Goal: Find specific page/section: Find specific page/section

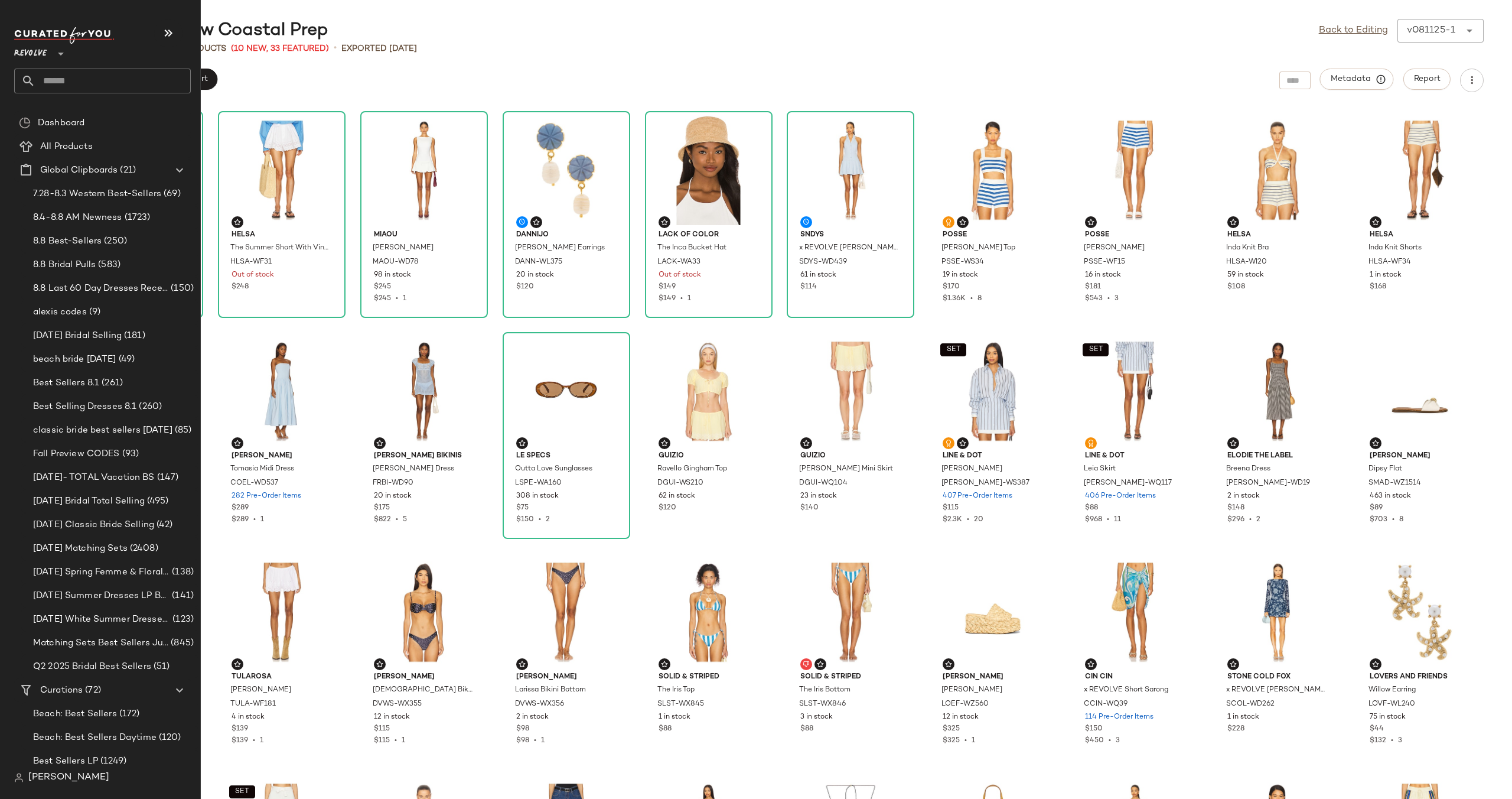
click at [62, 53] on icon at bounding box center [61, 54] width 15 height 15
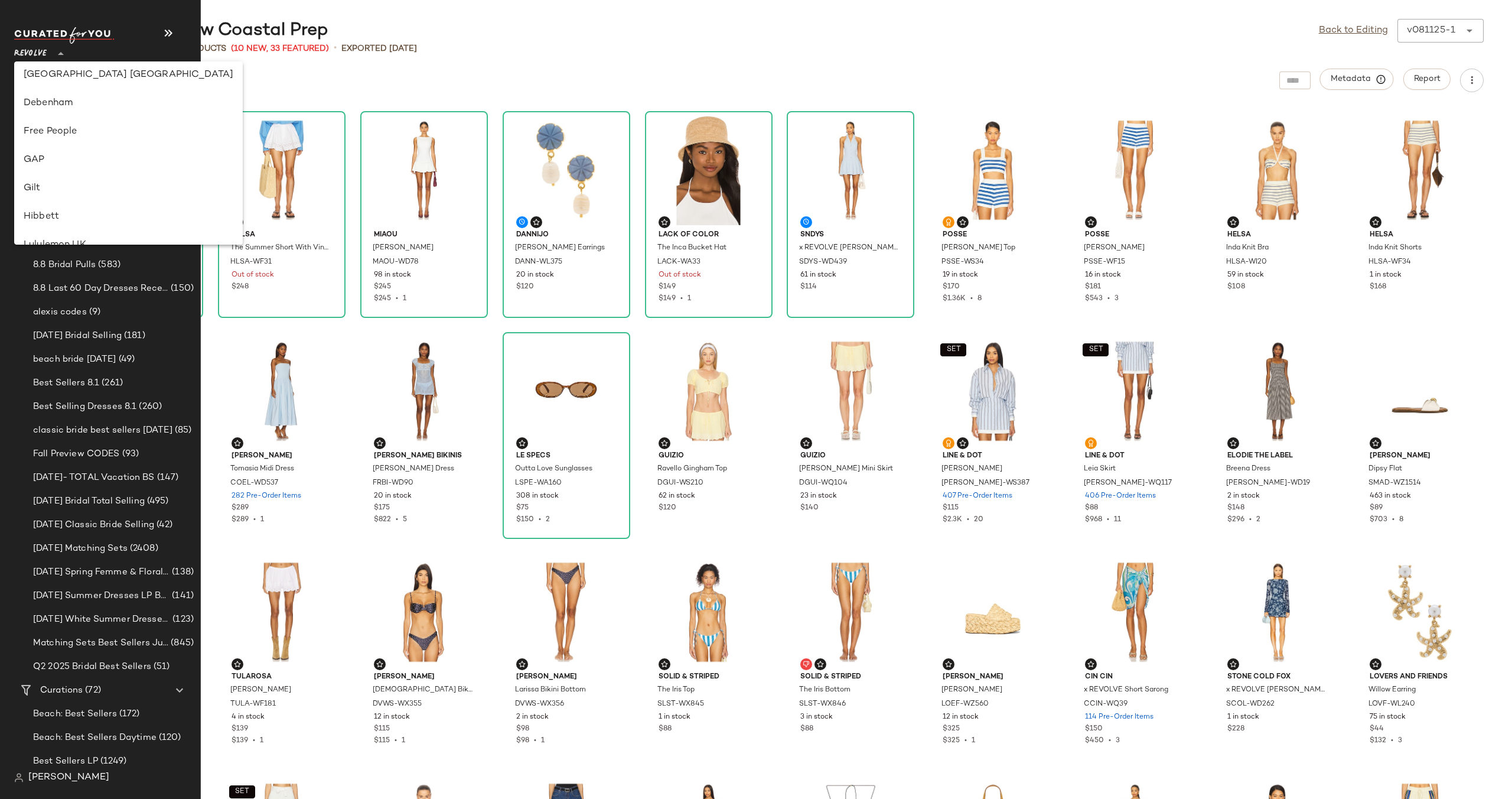
scroll to position [233, 0]
click at [84, 185] on div "Gilt" at bounding box center [128, 187] width 210 height 15
type input "**"
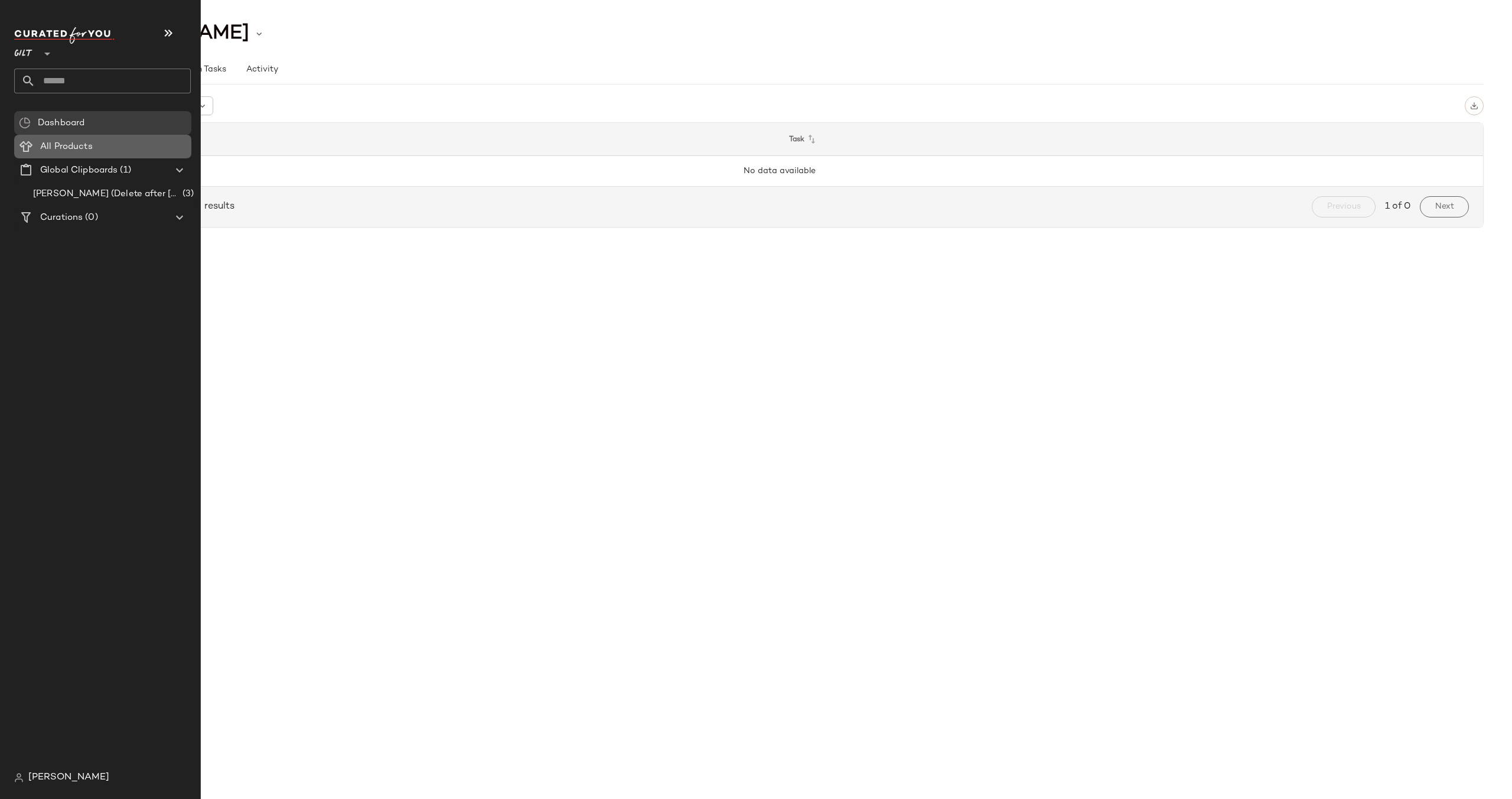
click at [118, 143] on div "All Products" at bounding box center [111, 147] width 150 height 14
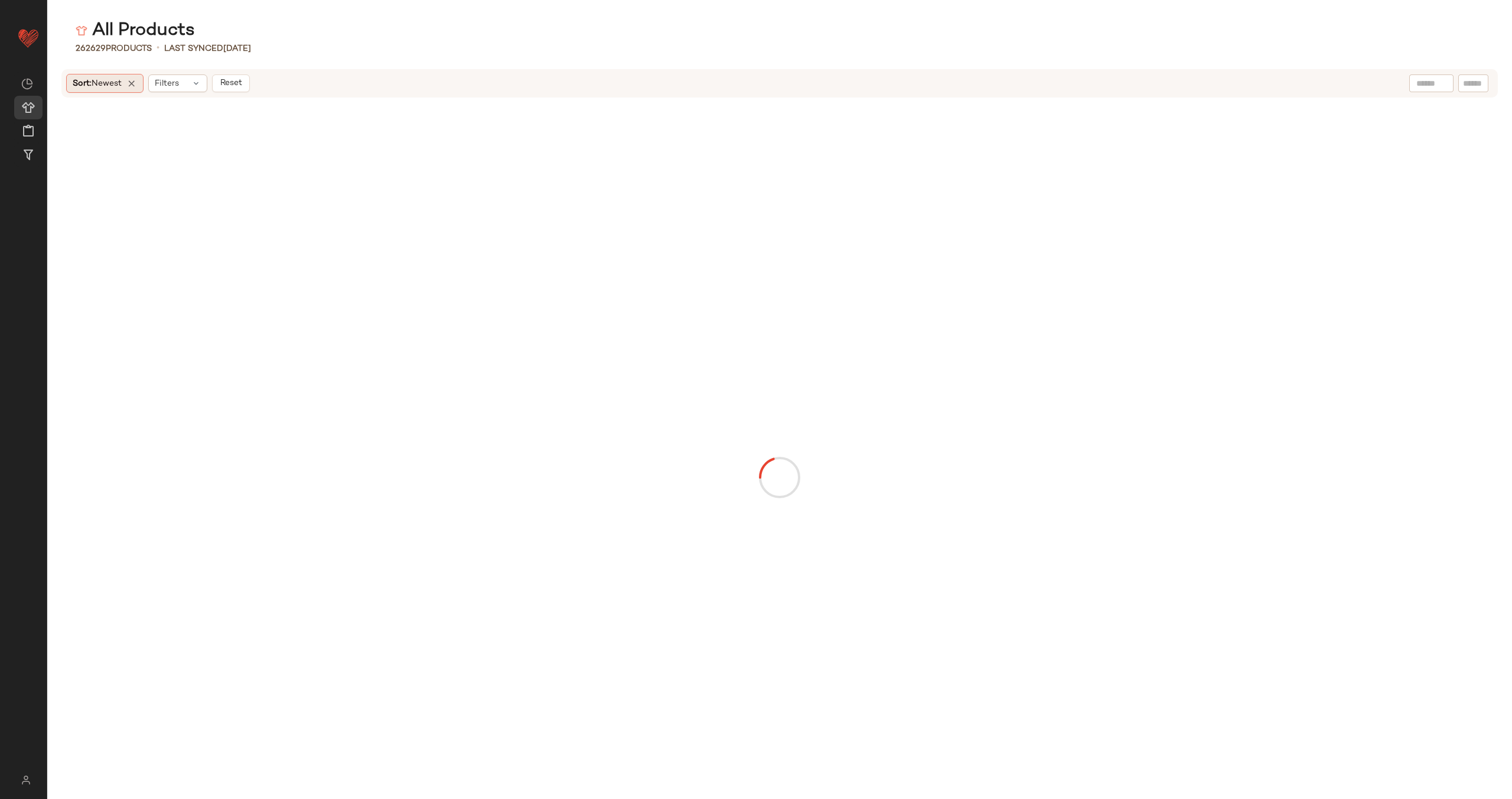
click at [110, 84] on span "Newest" at bounding box center [106, 83] width 30 height 9
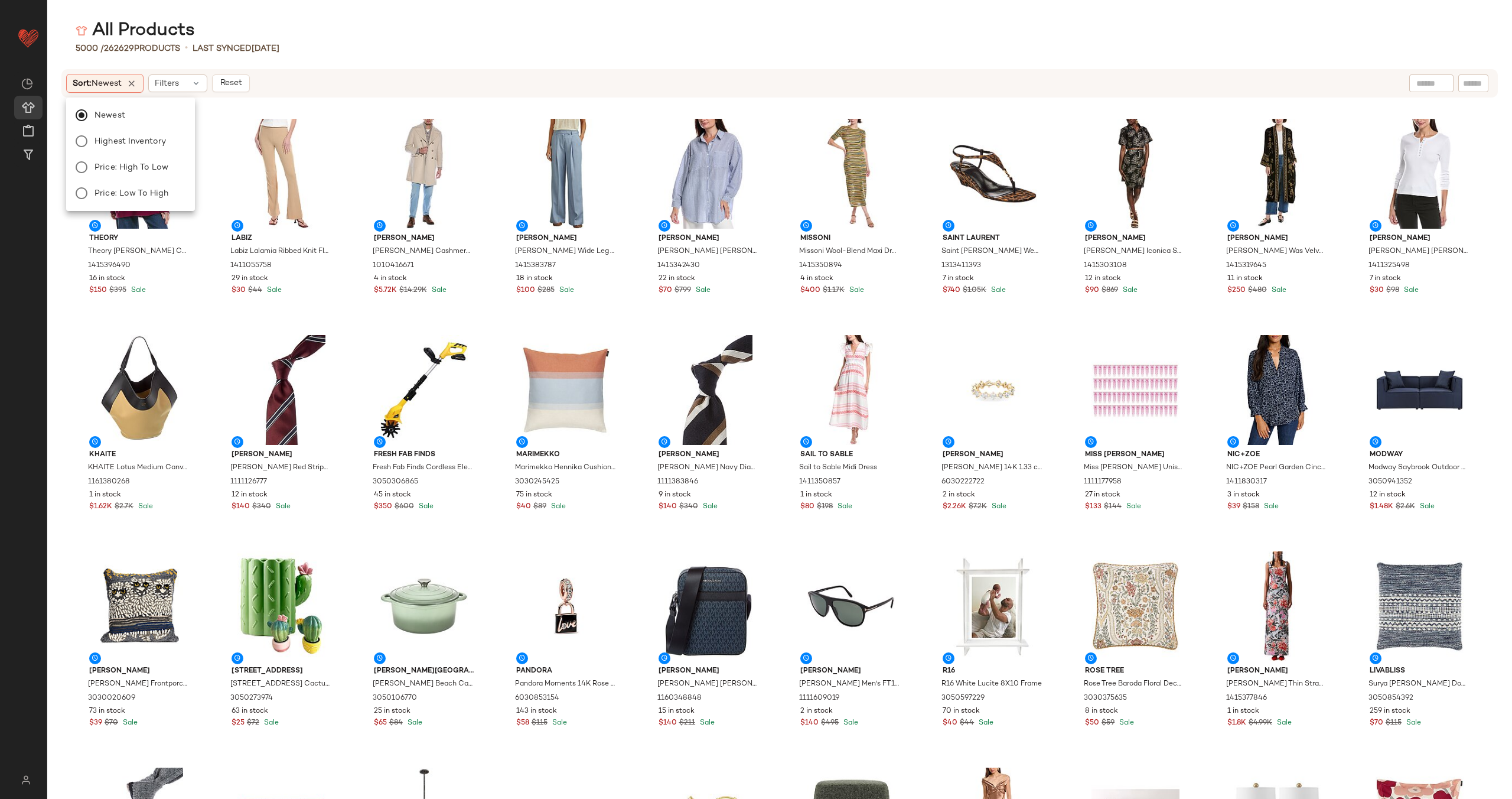
click at [290, 84] on div "Sort: Newest Filters Reset" at bounding box center [703, 83] width 1274 height 19
click at [191, 82] on div "Filters" at bounding box center [177, 83] width 59 height 18
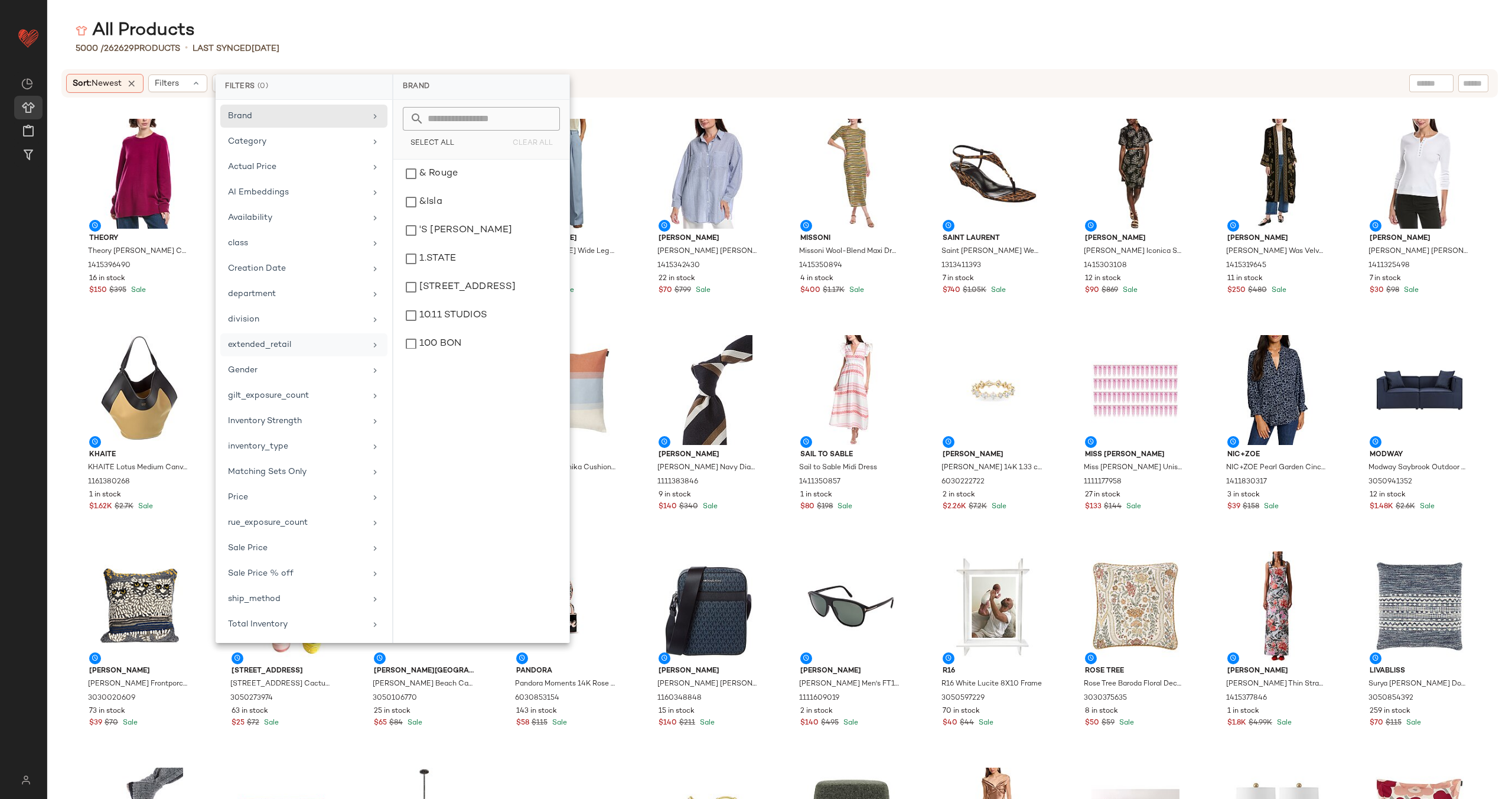
click at [312, 346] on div "extended_retail" at bounding box center [297, 344] width 138 height 12
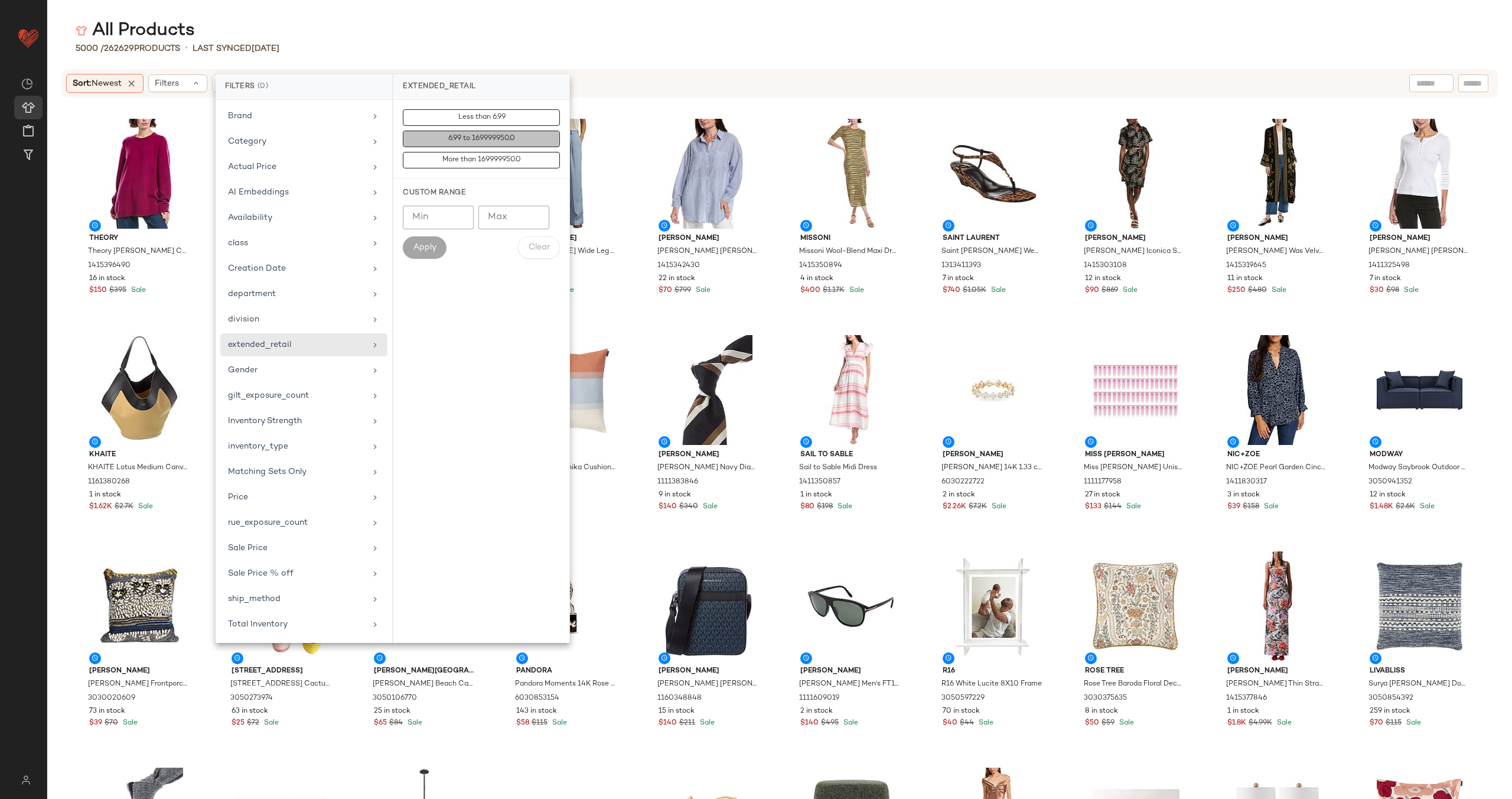
click at [477, 139] on span "6.99 to 169999950.0" at bounding box center [481, 139] width 67 height 8
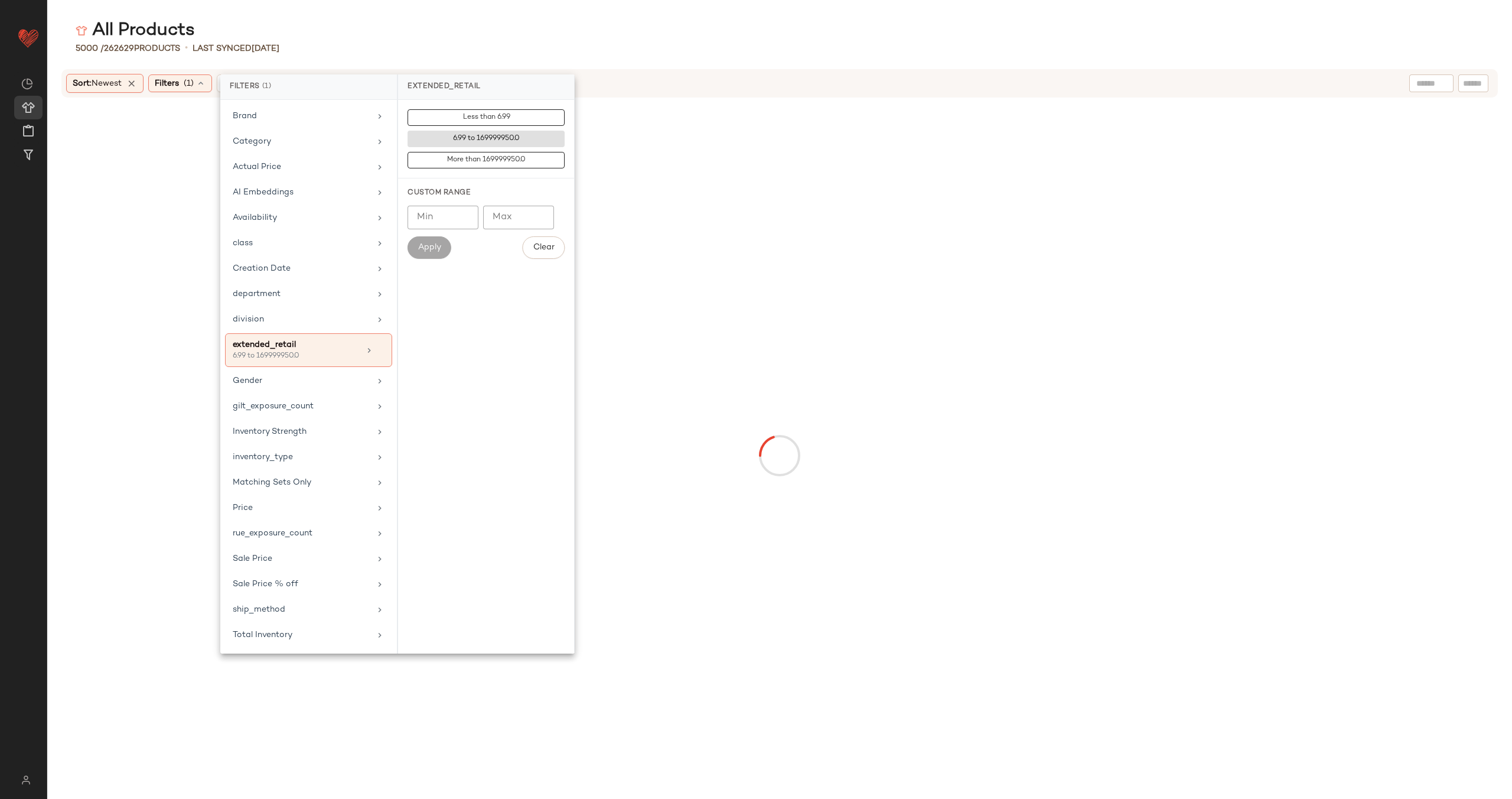
click at [467, 33] on div "All Products" at bounding box center [779, 30] width 1465 height 24
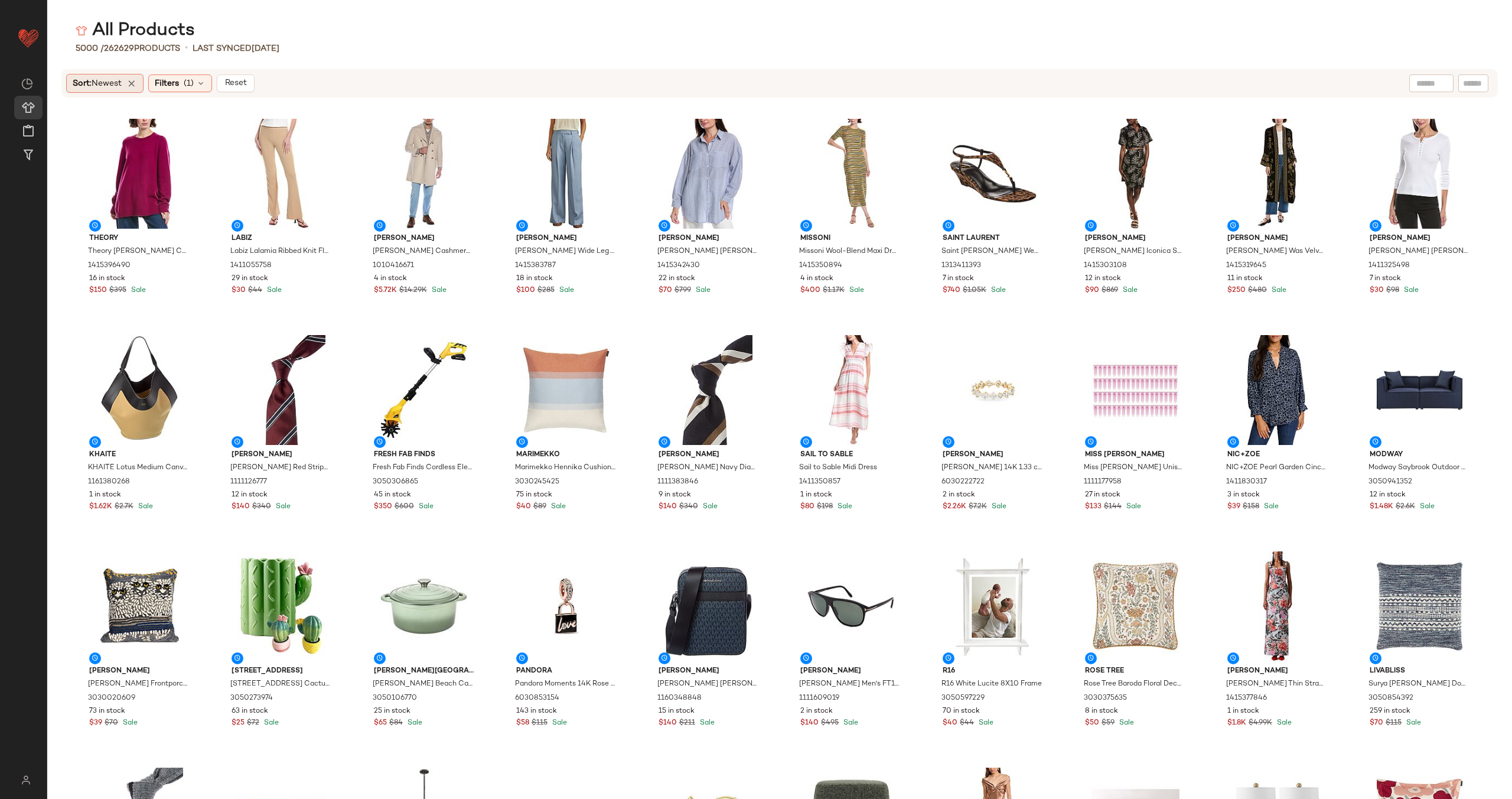
click at [121, 84] on span "Newest" at bounding box center [106, 83] width 30 height 9
click at [132, 163] on span "Price: High to Low" at bounding box center [131, 167] width 74 height 12
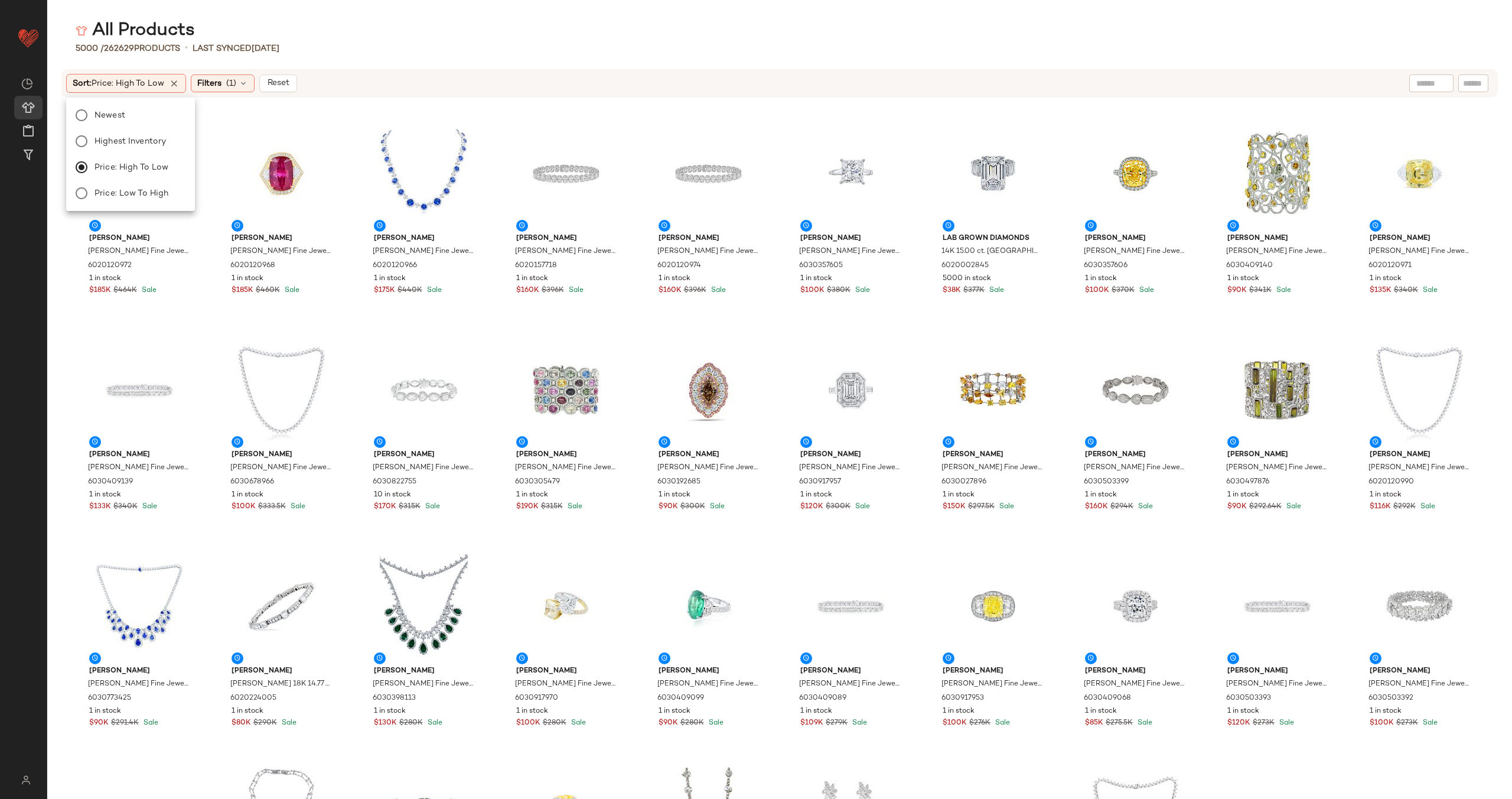
click at [353, 113] on div "[PERSON_NAME] [PERSON_NAME] Fine Jewelry 18K 26.97 ct. [GEOGRAPHIC_DATA]. Diamo…" at bounding box center [779, 456] width 1465 height 687
click at [236, 80] on span "(1)" at bounding box center [231, 83] width 10 height 12
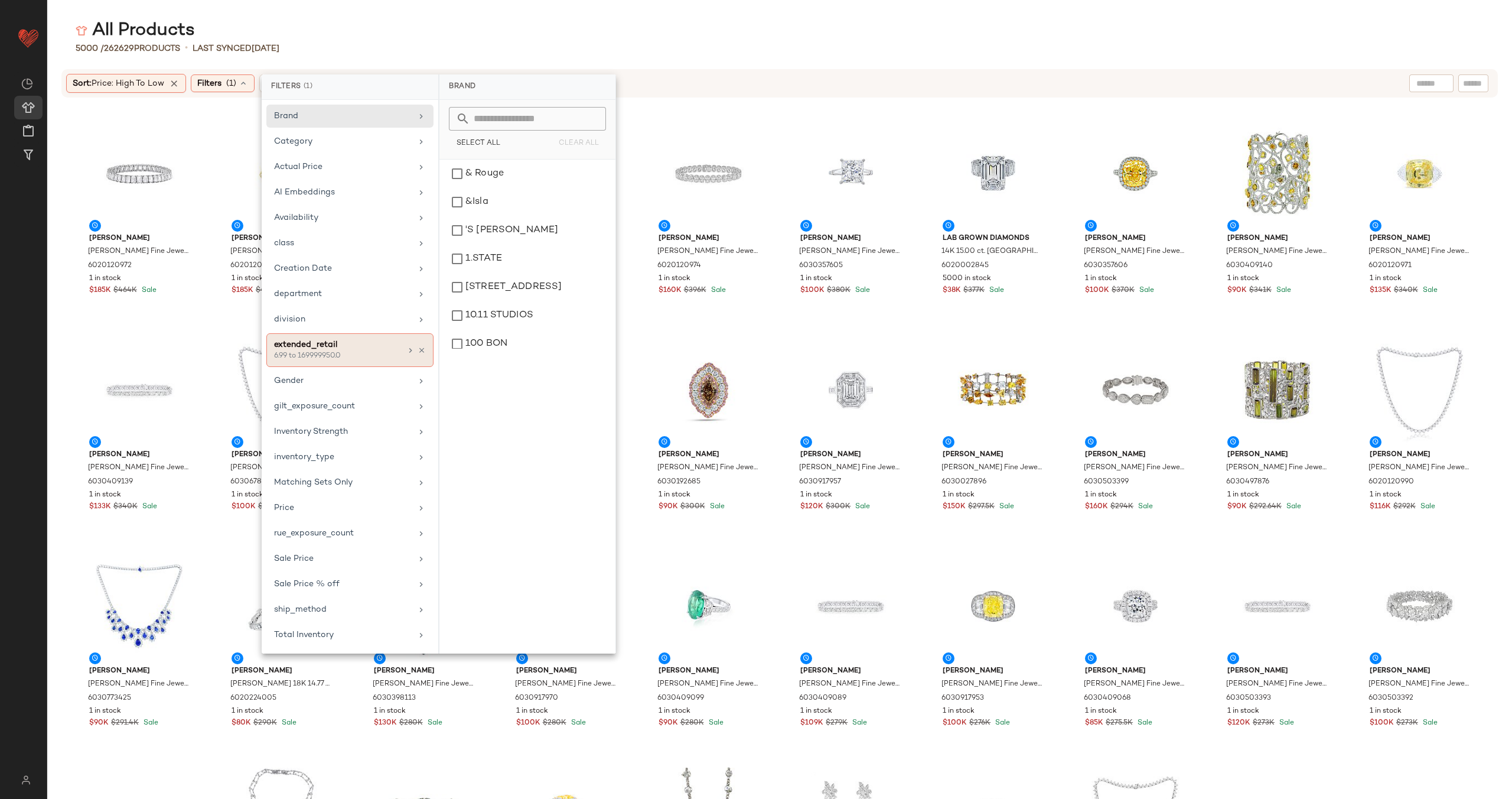
click at [333, 342] on div "extended_retail" at bounding box center [337, 344] width 127 height 12
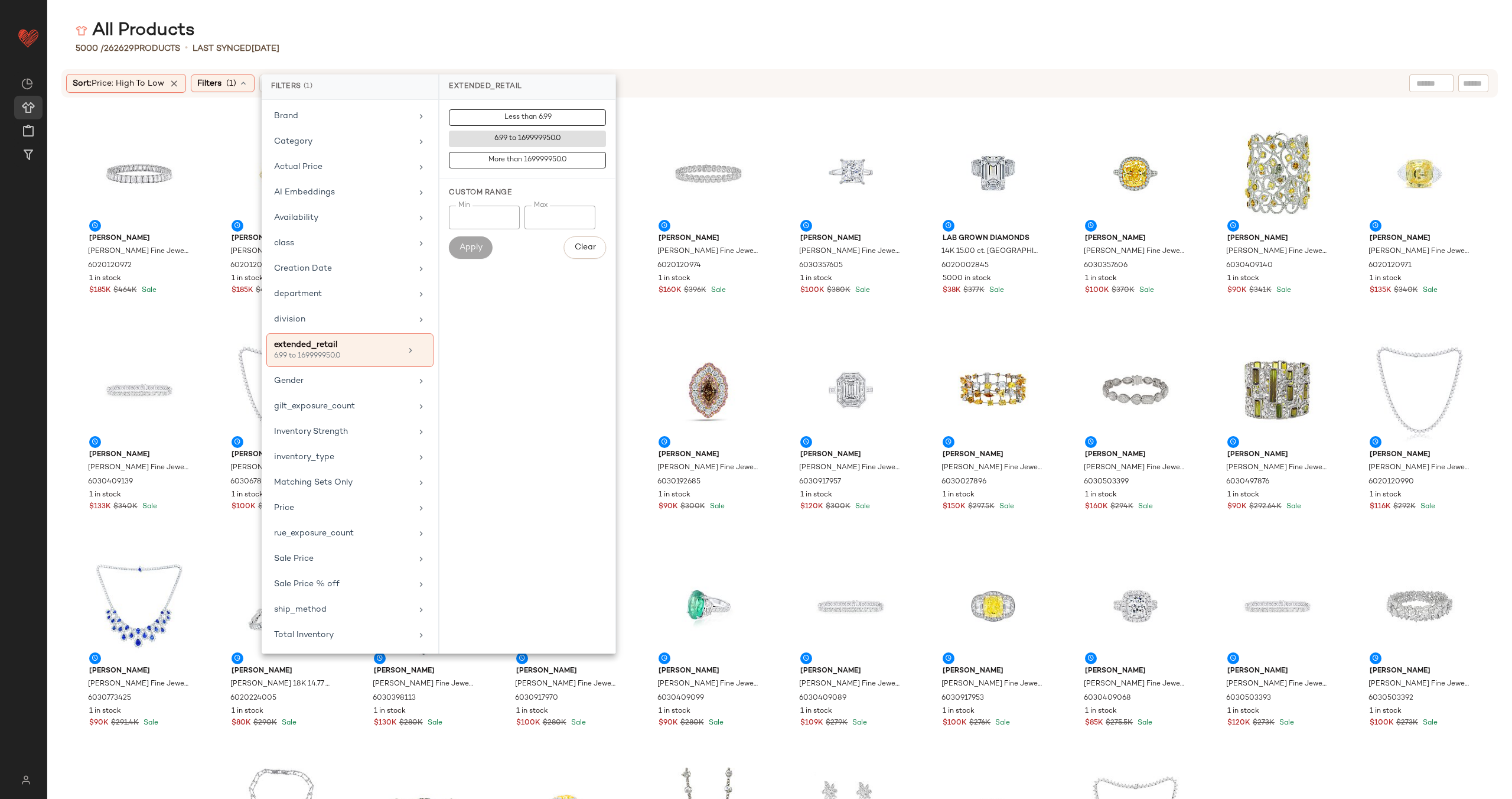
drag, startPoint x: 514, startPoint y: 38, endPoint x: 416, endPoint y: 1, distance: 104.8
click at [514, 38] on div "All Products" at bounding box center [779, 30] width 1465 height 24
